Goal: Task Accomplishment & Management: Use online tool/utility

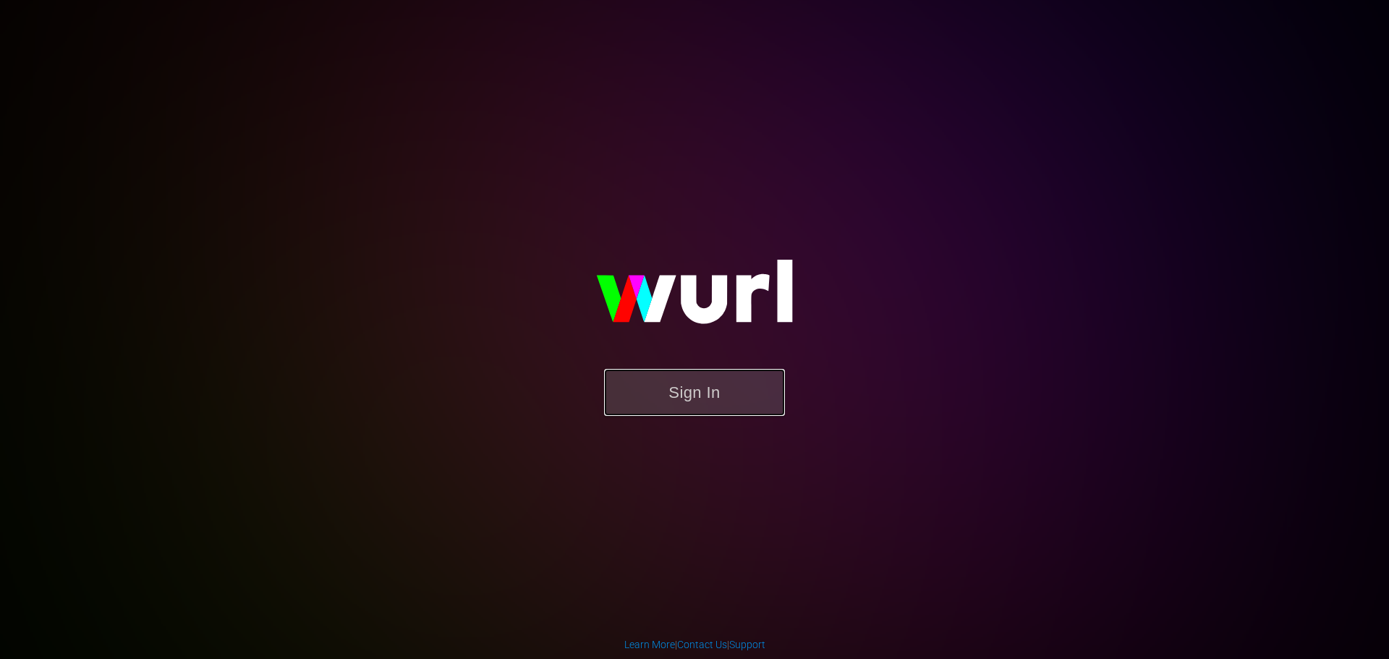
drag, startPoint x: 703, startPoint y: 397, endPoint x: 719, endPoint y: 397, distance: 16.7
click at [703, 397] on button "Sign In" at bounding box center [694, 392] width 181 height 47
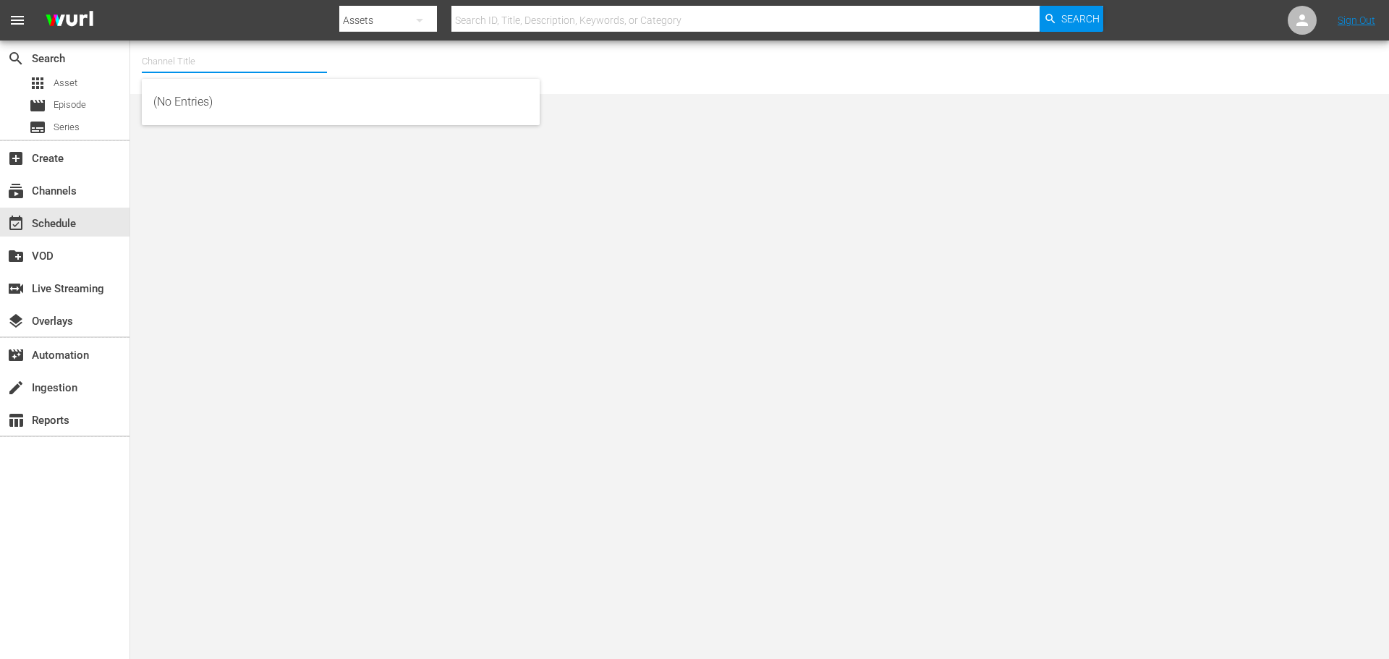
click at [198, 64] on input "text" at bounding box center [234, 61] width 185 height 35
click at [220, 30] on nav "menu Search By Assets Search ID, Title, Description, Keywords, or Category Sear…" at bounding box center [694, 20] width 1389 height 41
click at [67, 192] on div "subscriptions Channels" at bounding box center [40, 188] width 81 height 13
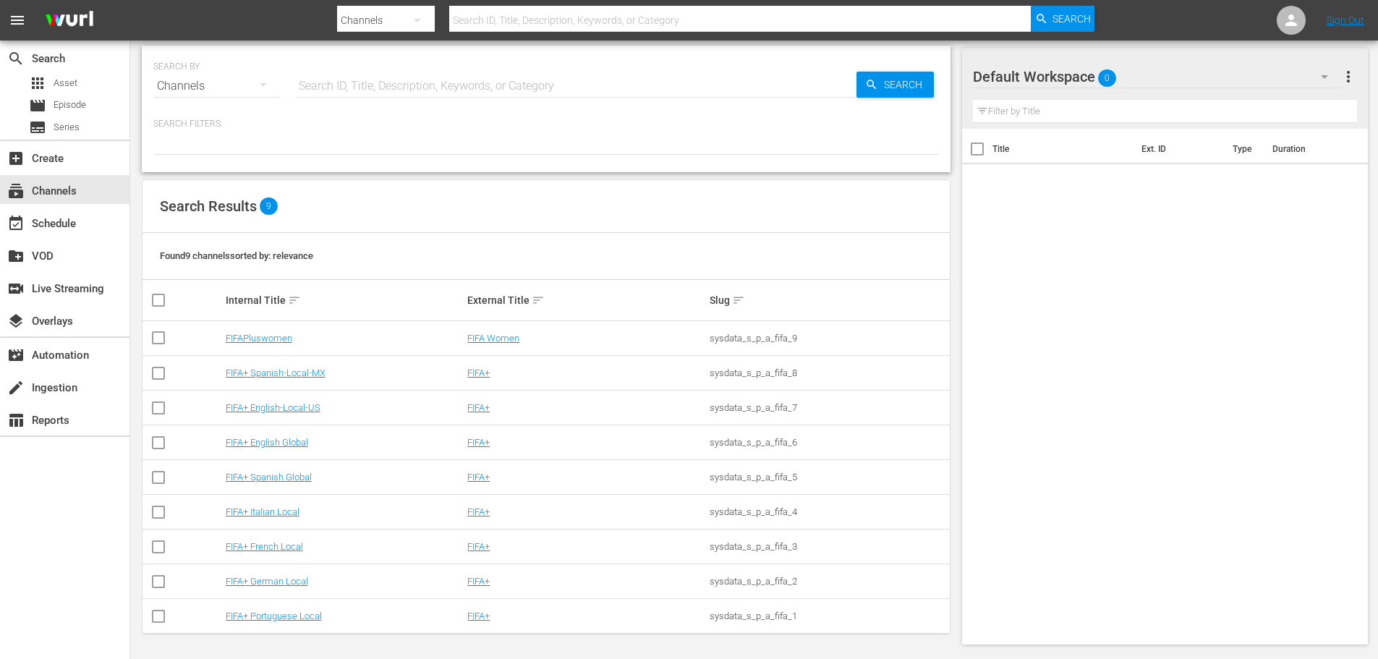
scroll to position [8, 0]
click at [289, 441] on link "FIFA+ English Global" at bounding box center [267, 441] width 82 height 11
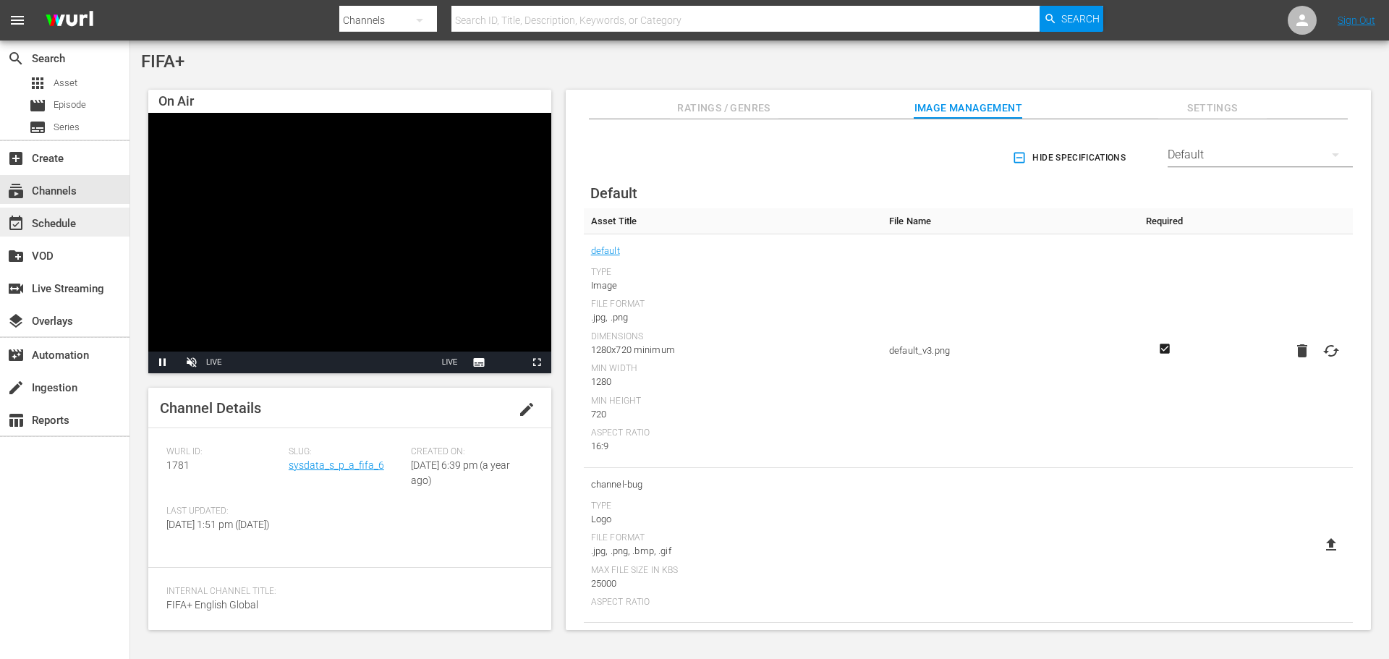
click at [60, 224] on div "event_available Schedule" at bounding box center [40, 221] width 81 height 13
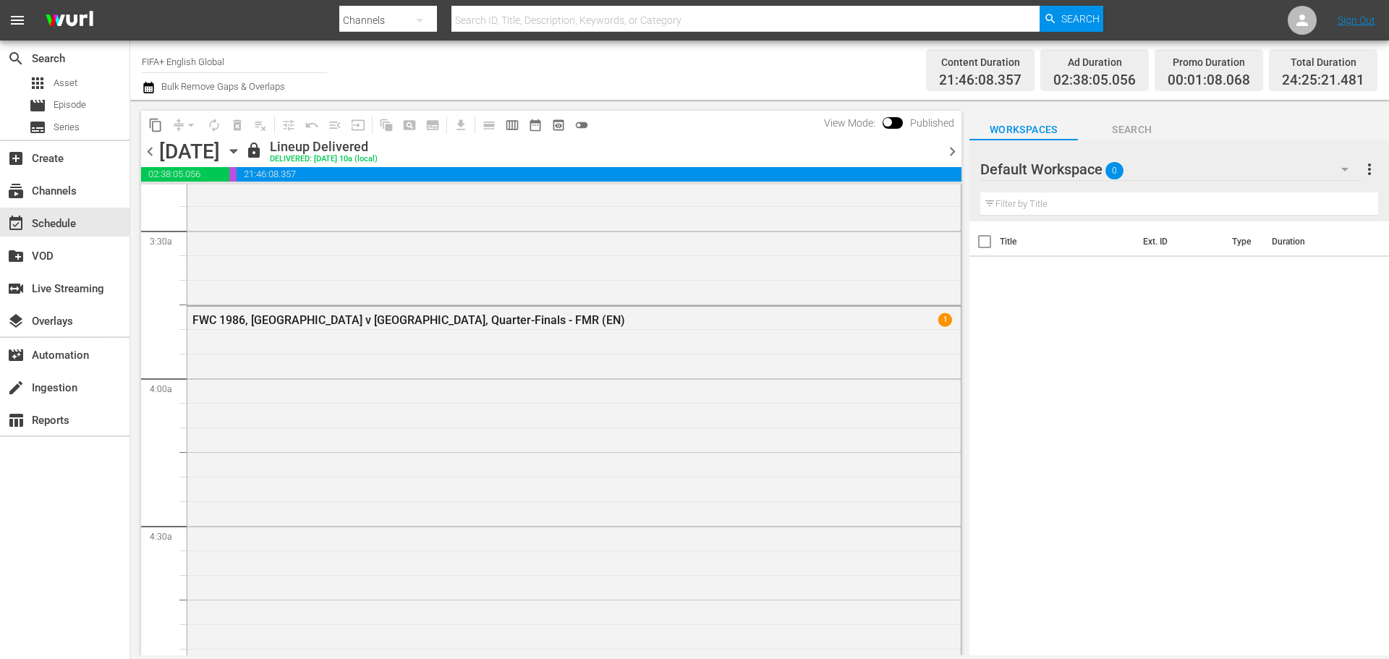
scroll to position [1013, 0]
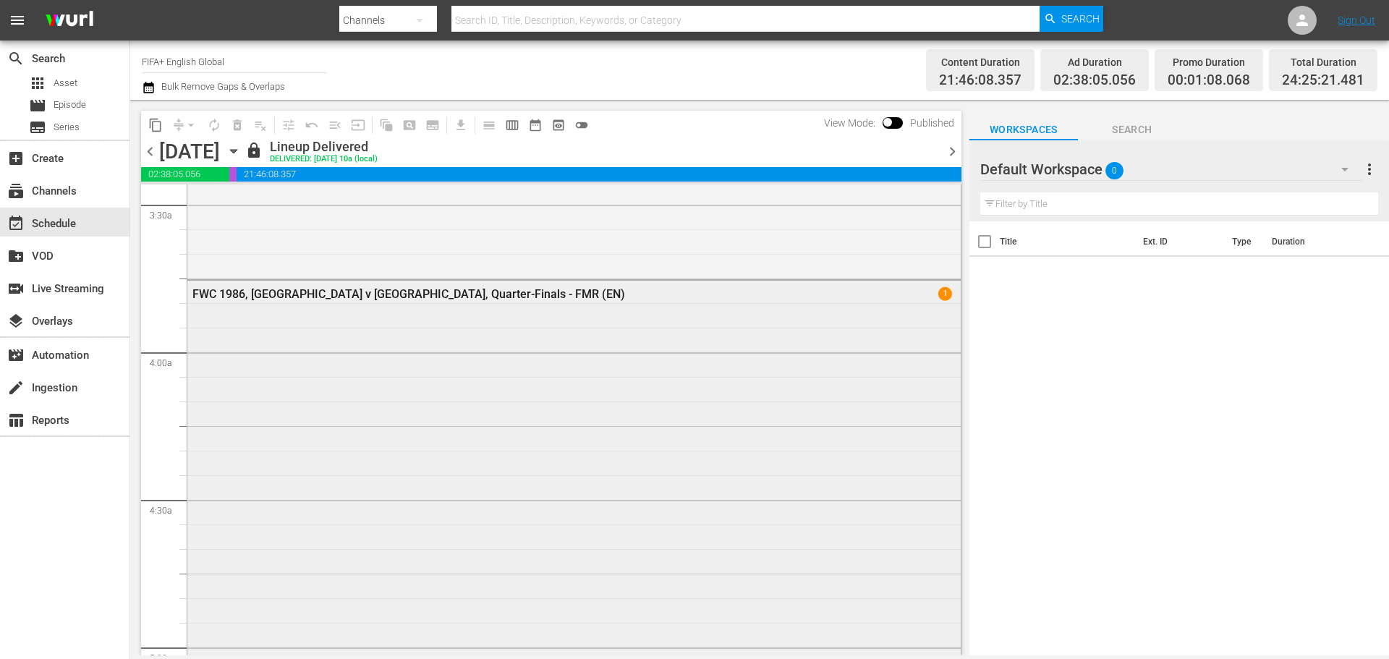
click at [467, 297] on div "FWC 1986, Argentina v England, Quarter-Finals - FMR (EN)" at bounding box center [534, 294] width 685 height 14
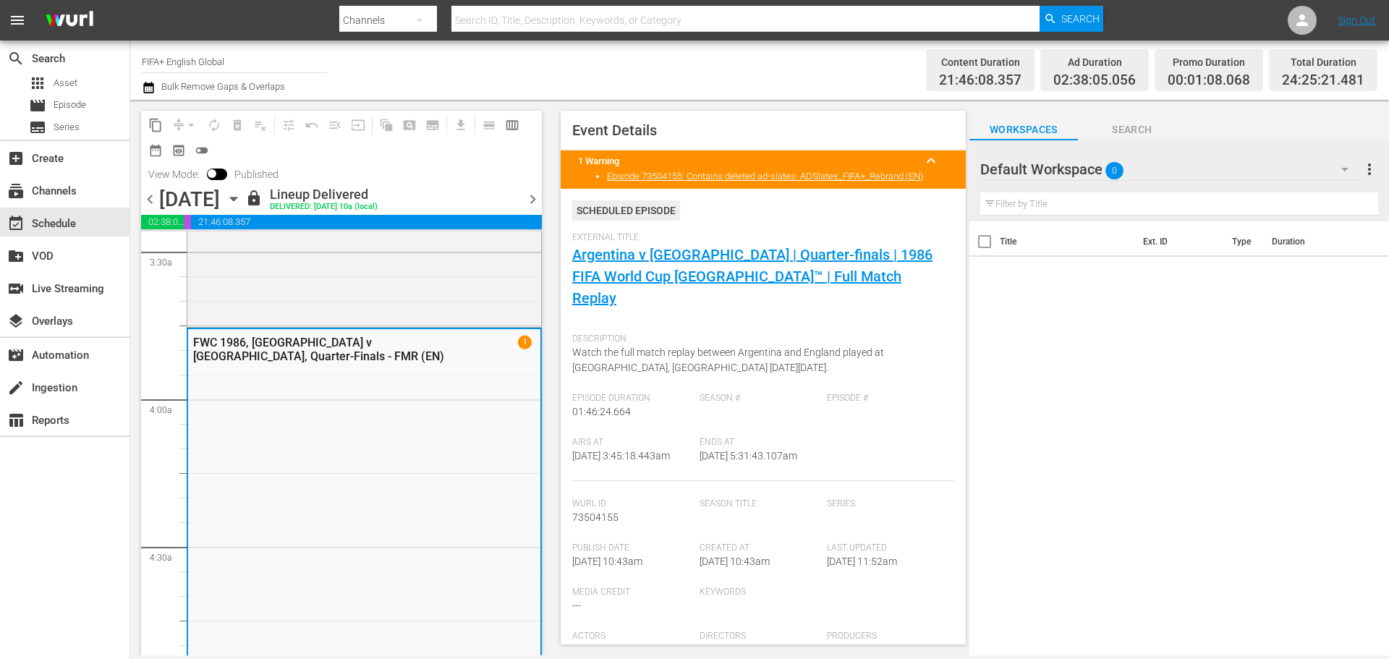
scroll to position [0, 0]
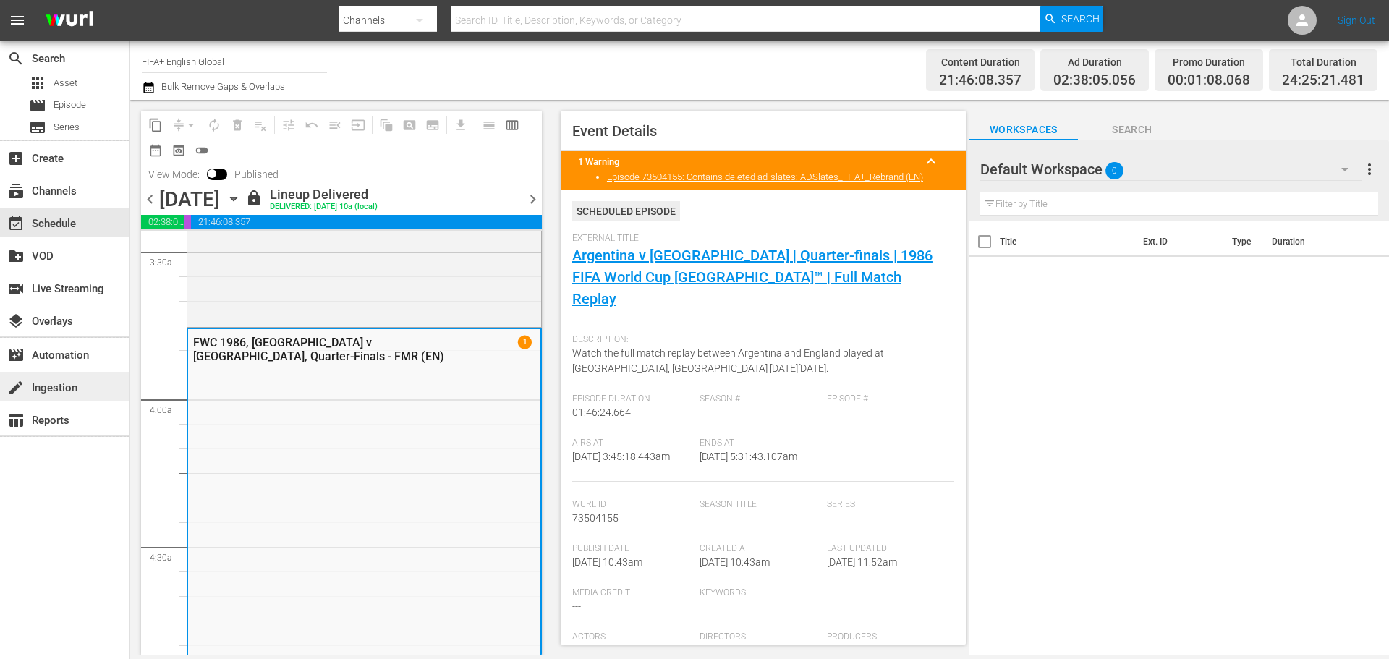
click at [71, 384] on div "create Ingestion" at bounding box center [40, 385] width 81 height 13
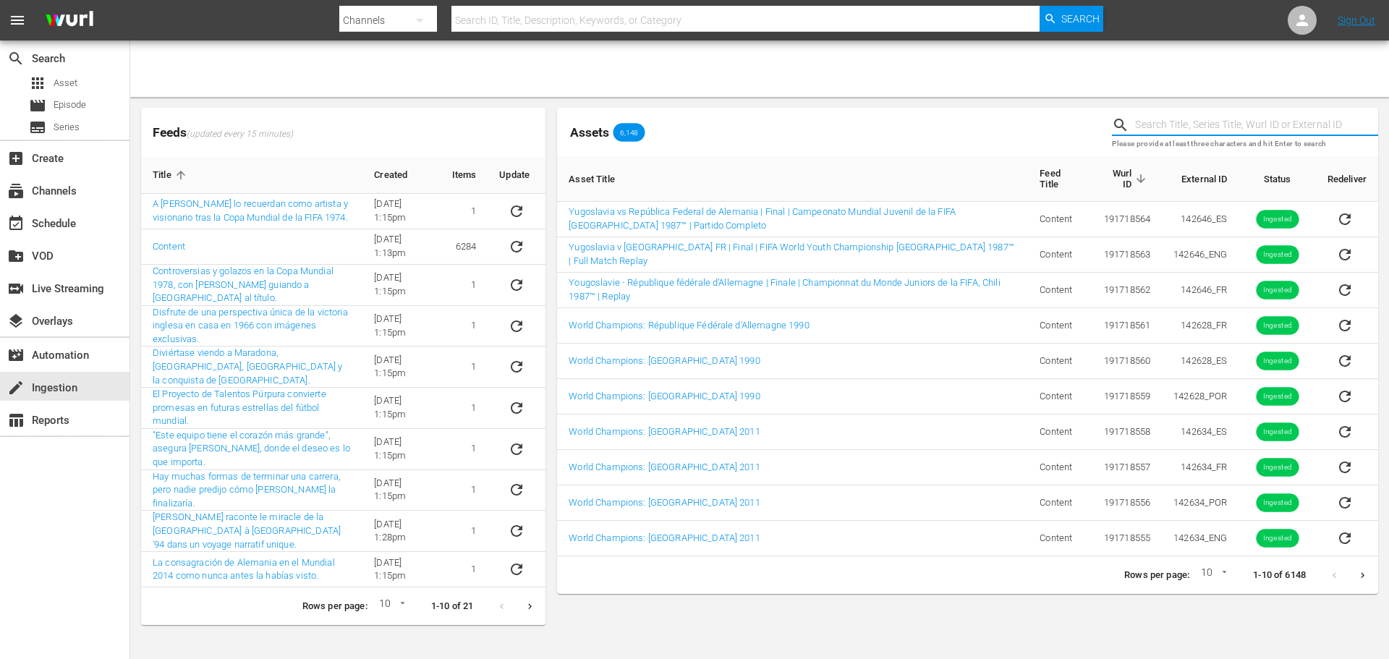
click at [1217, 114] on input "text" at bounding box center [1256, 125] width 243 height 22
type input "bumper"
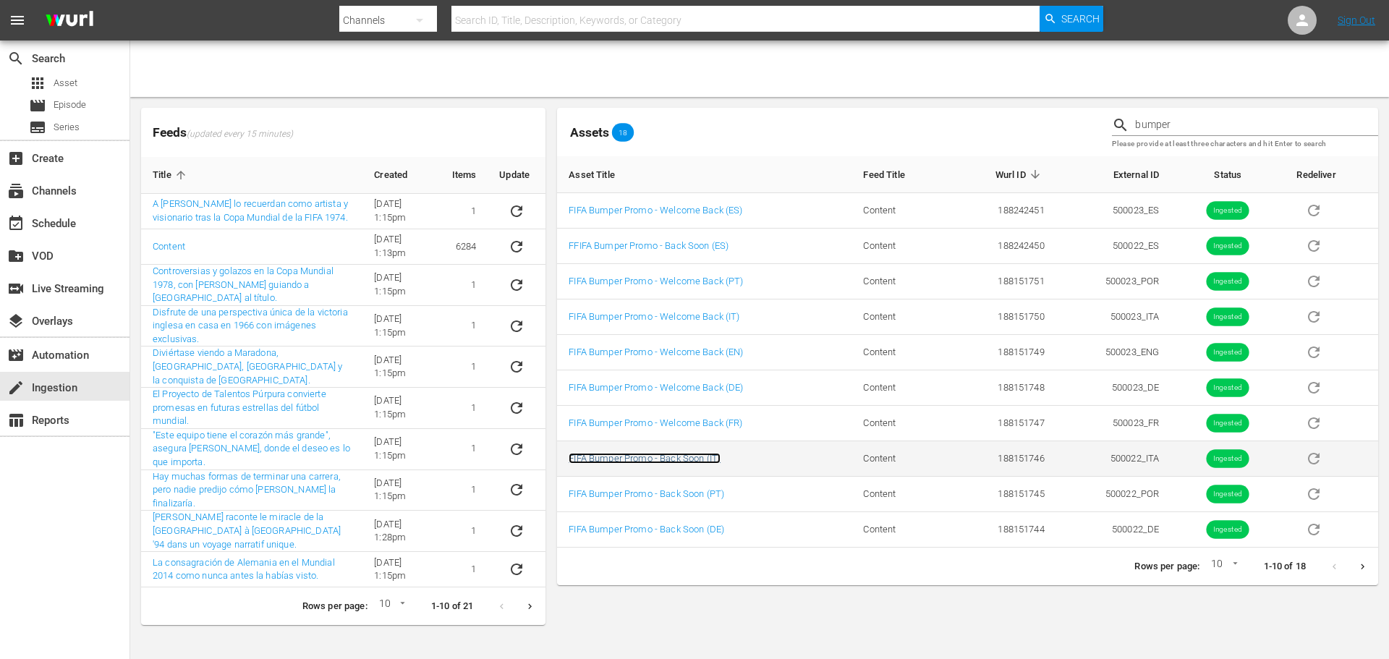
click at [671, 458] on link "FIFA Bumper Promo - Back Soon (IT)" at bounding box center [645, 458] width 152 height 11
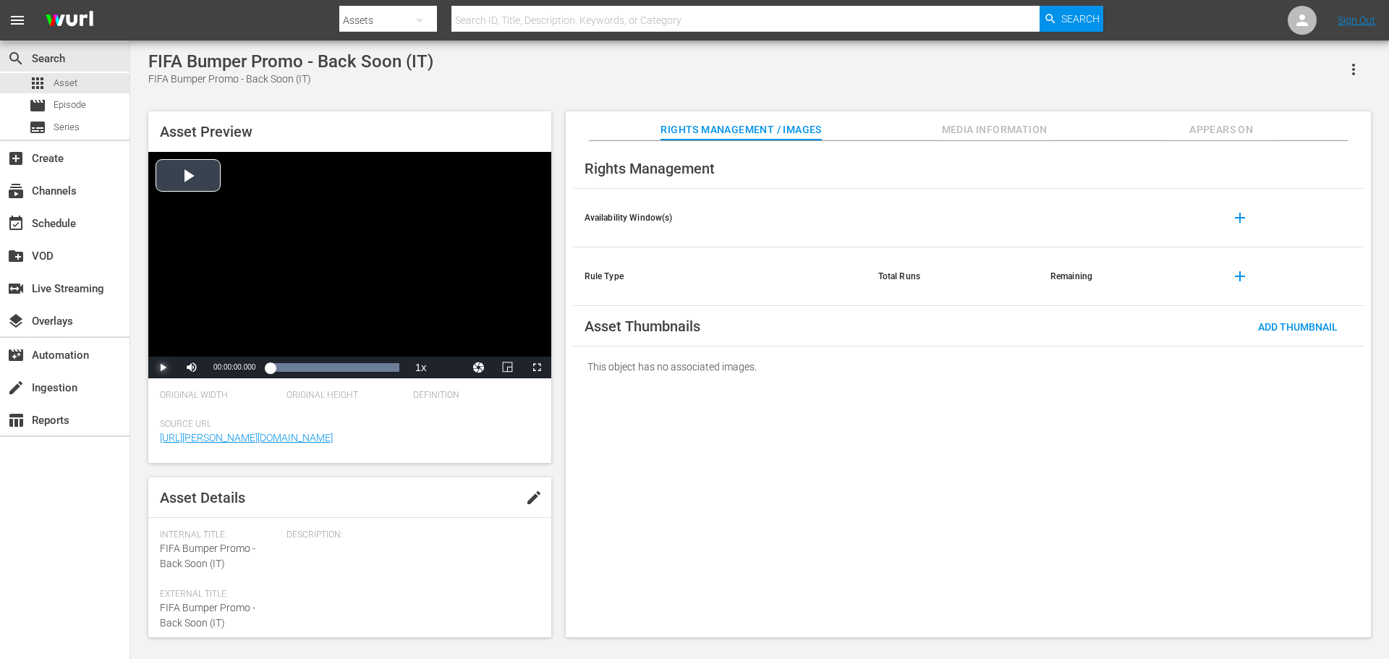
click at [163, 368] on span "Video Player" at bounding box center [163, 368] width 0 height 0
click at [1357, 64] on icon "button" at bounding box center [1353, 69] width 17 height 17
click at [1157, 80] on div "FIFA Bumper Promo - Back Soon (IT) FIFA Bumper Promo - Back Soon (IT)" at bounding box center [759, 68] width 1223 height 35
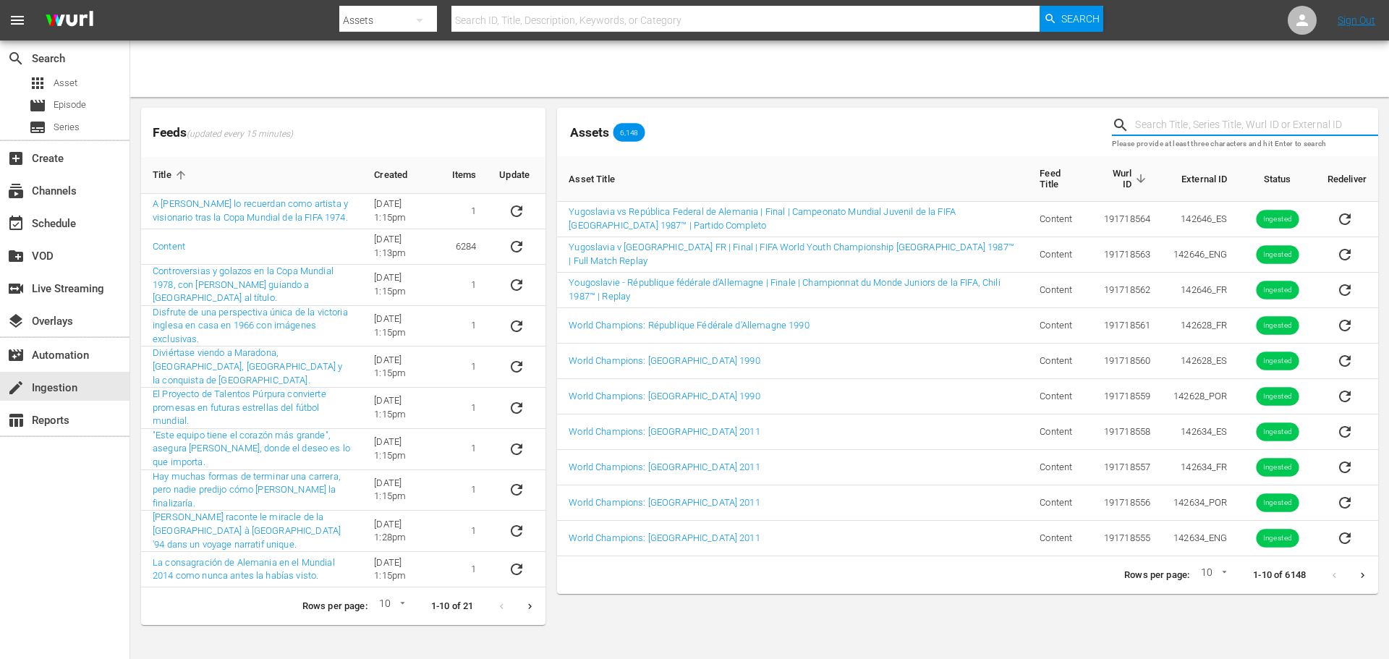
click at [1183, 119] on input "text" at bounding box center [1256, 125] width 243 height 22
type input "bumper"
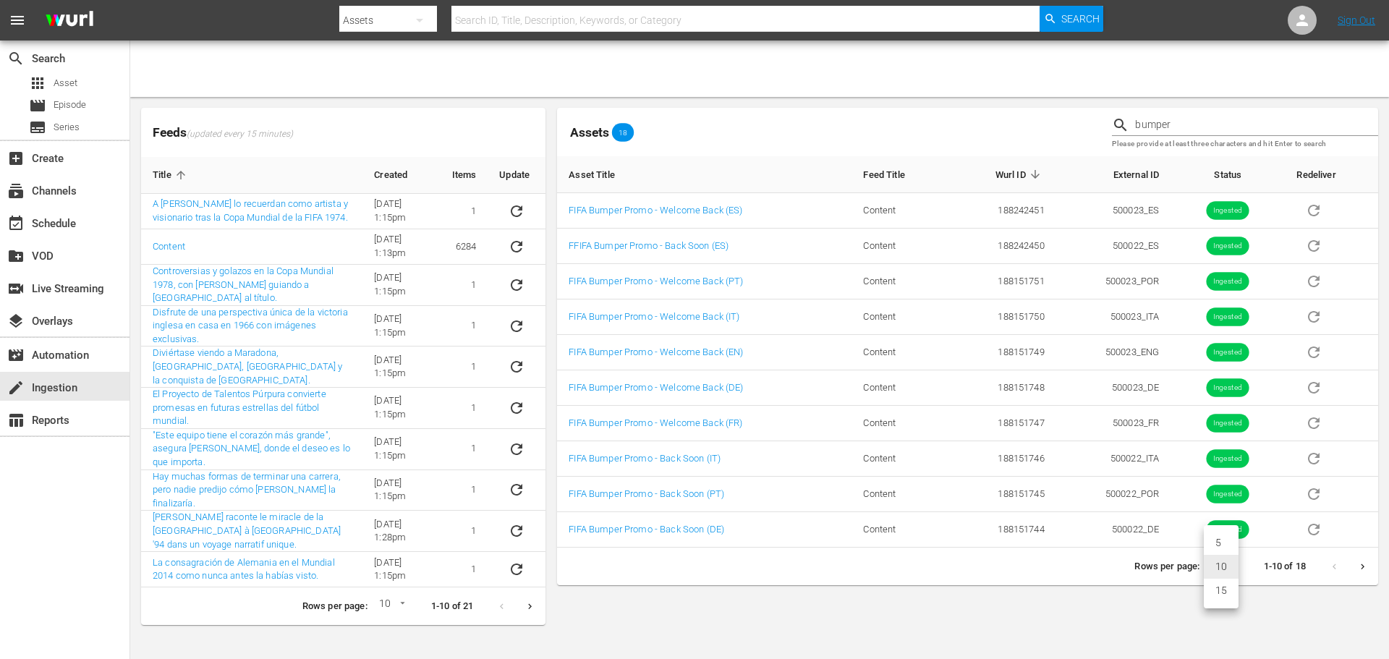
click at [1232, 564] on body "menu Search By Assets Search ID, Title, Description, Keywords, or Category Sear…" at bounding box center [694, 329] width 1389 height 659
click at [1219, 591] on li "15" at bounding box center [1221, 591] width 35 height 24
type input "15"
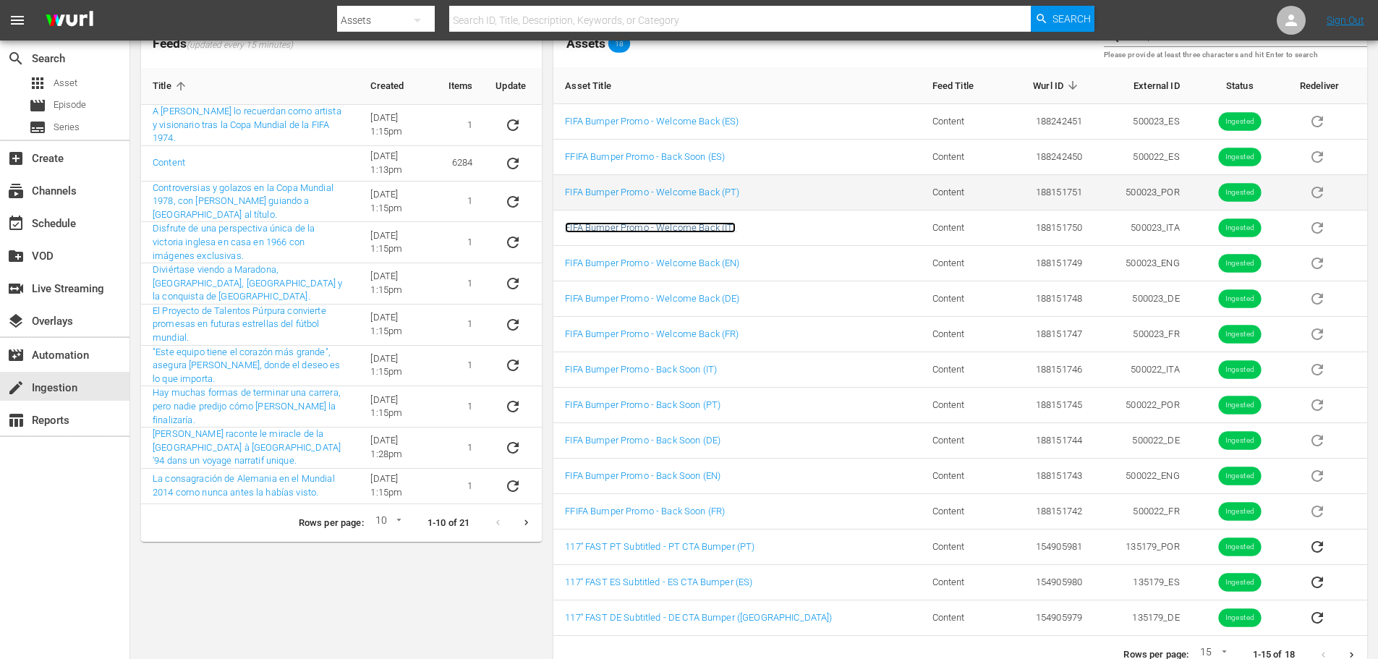
scroll to position [114, 0]
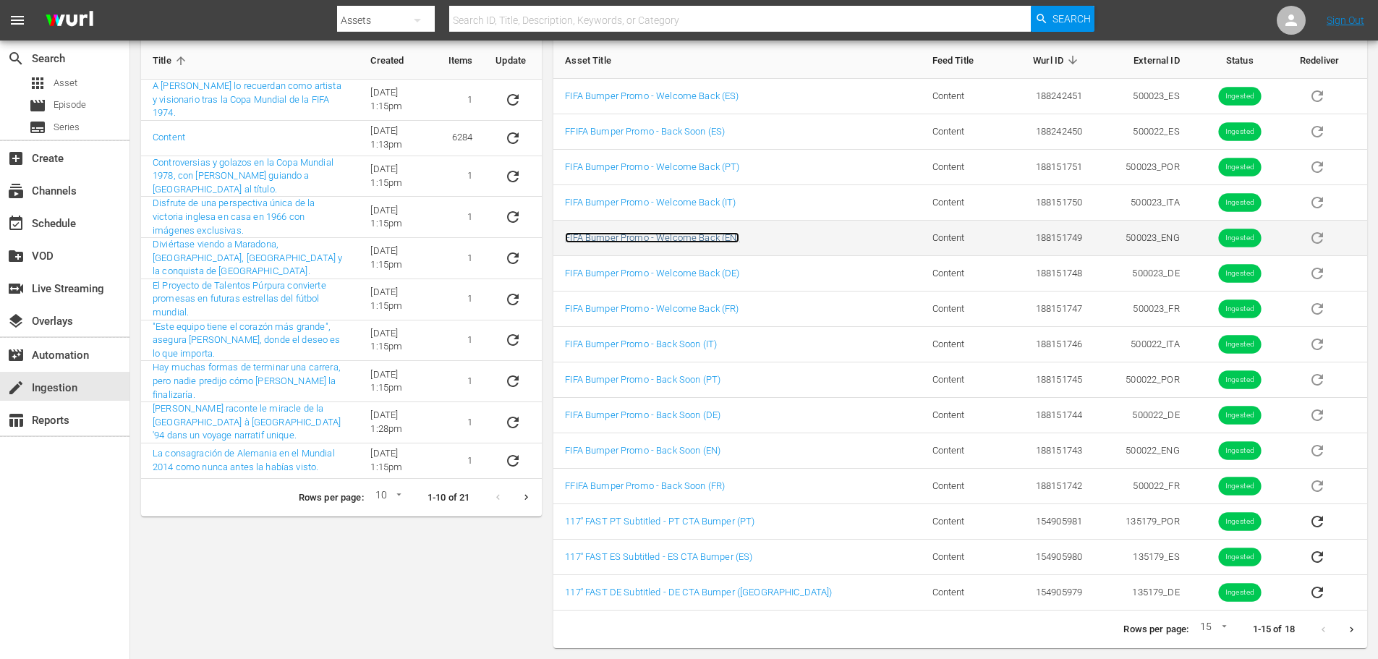
drag, startPoint x: 667, startPoint y: 237, endPoint x: 653, endPoint y: 234, distance: 14.6
click at [653, 234] on link "FIFA Bumper Promo - Welcome Back (EN)" at bounding box center [652, 237] width 174 height 11
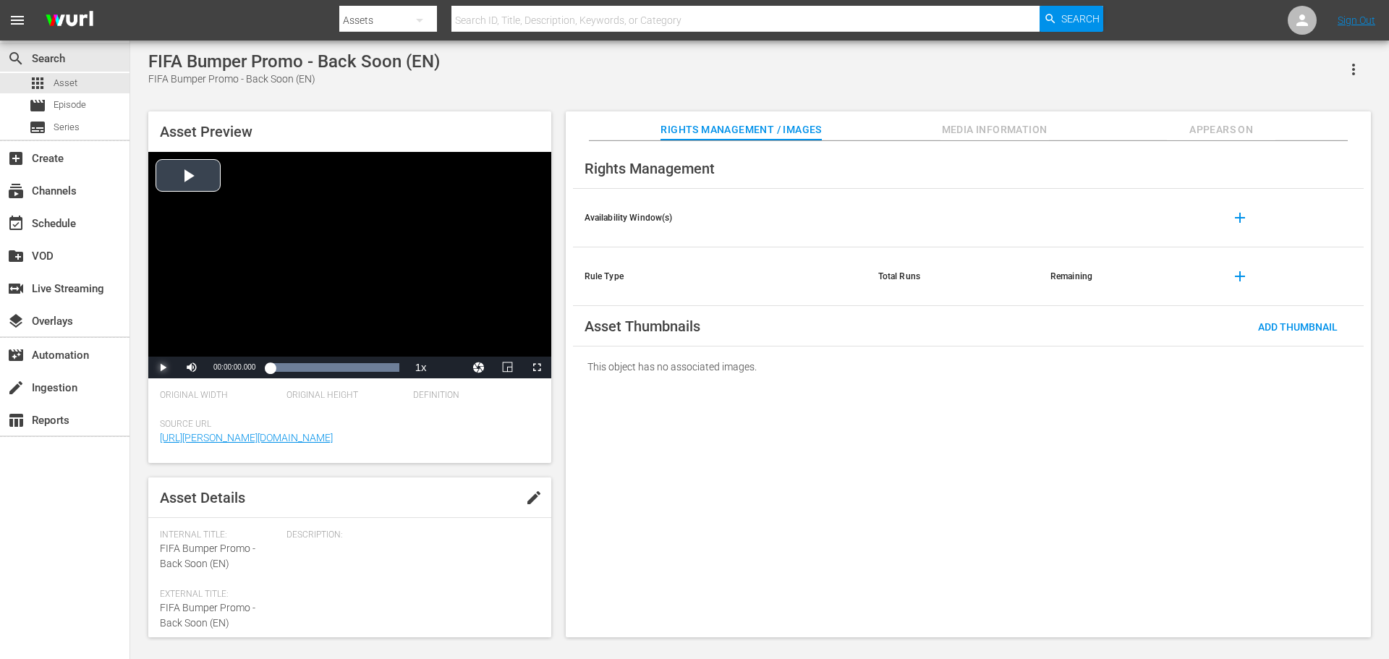
click at [163, 368] on span "Video Player" at bounding box center [163, 368] width 0 height 0
click at [569, 647] on body "menu Search By Assets Search ID, Title, Description, Keywords, or Category Sear…" at bounding box center [694, 329] width 1389 height 659
